Goal: Go to known website: Access a specific website the user already knows

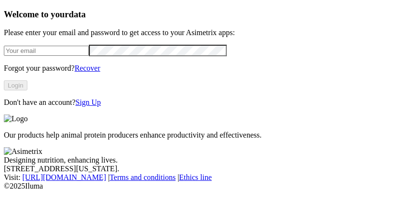
type input "[PERSON_NAME][EMAIL_ADDRESS][DOMAIN_NAME]"
click at [27, 90] on button "Login" at bounding box center [16, 85] width 24 height 10
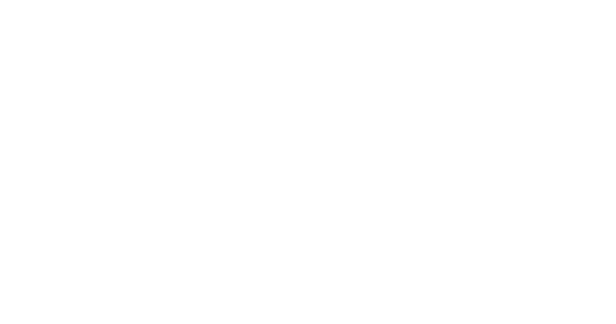
drag, startPoint x: 392, startPoint y: 0, endPoint x: 380, endPoint y: 117, distance: 118.0
